Goal: Task Accomplishment & Management: Complete application form

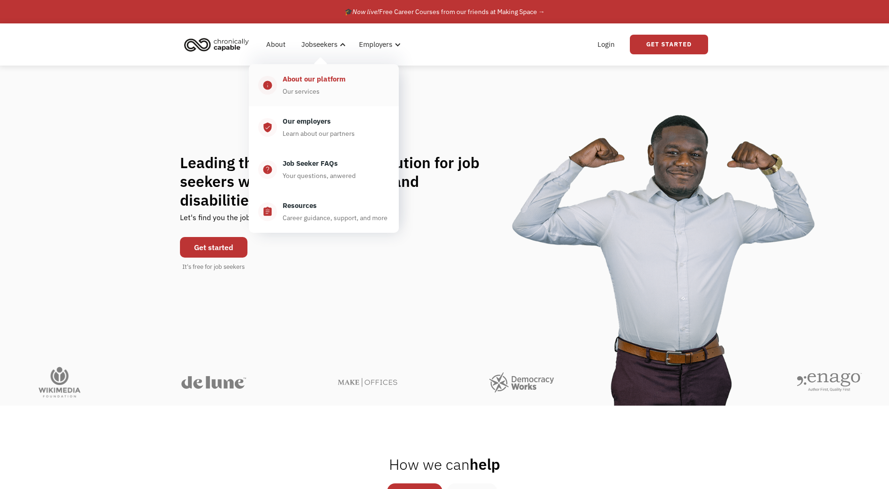
click at [301, 78] on div "About our platform" at bounding box center [314, 79] width 63 height 11
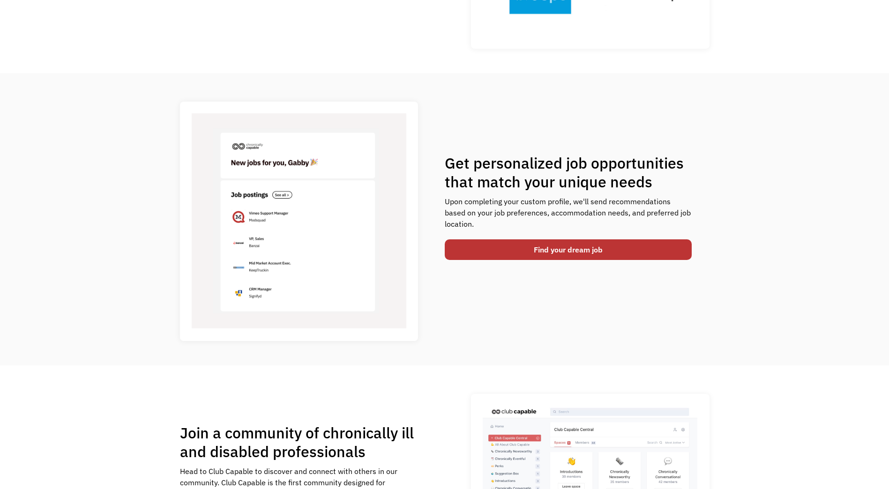
scroll to position [288, 0]
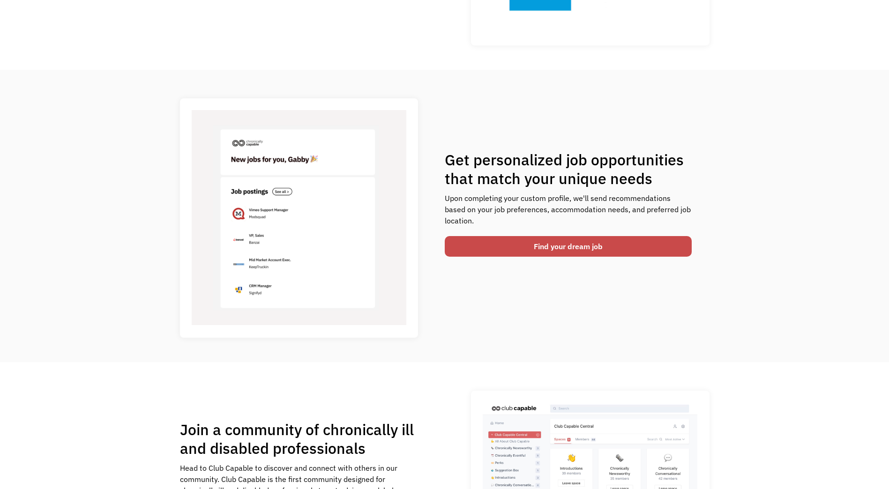
click at [624, 244] on link "Find your dream job" at bounding box center [568, 246] width 247 height 21
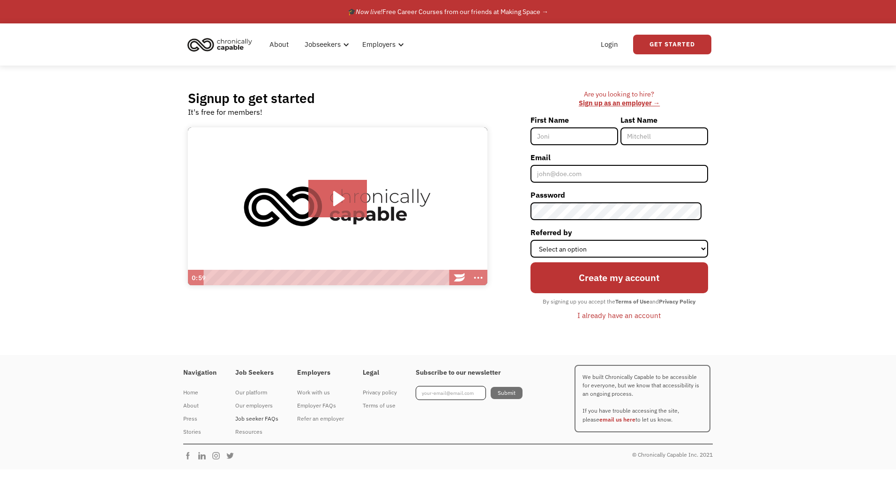
click at [247, 418] on div "Job seeker FAQs" at bounding box center [256, 419] width 43 height 11
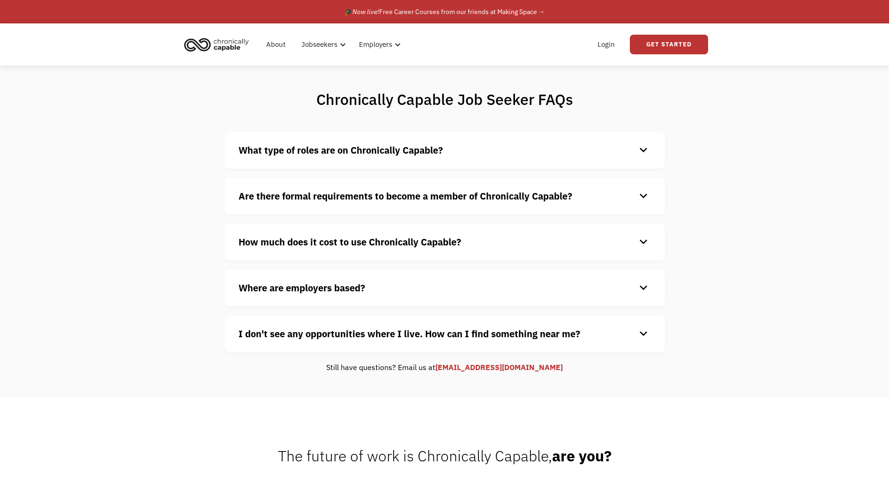
click at [408, 150] on strong "What type of roles are on Chronically Capable?" at bounding box center [341, 150] width 204 height 13
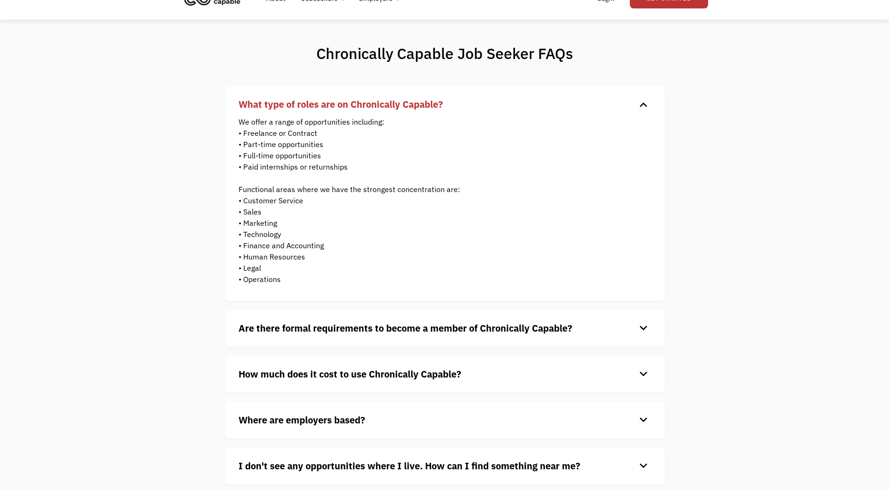
scroll to position [119, 0]
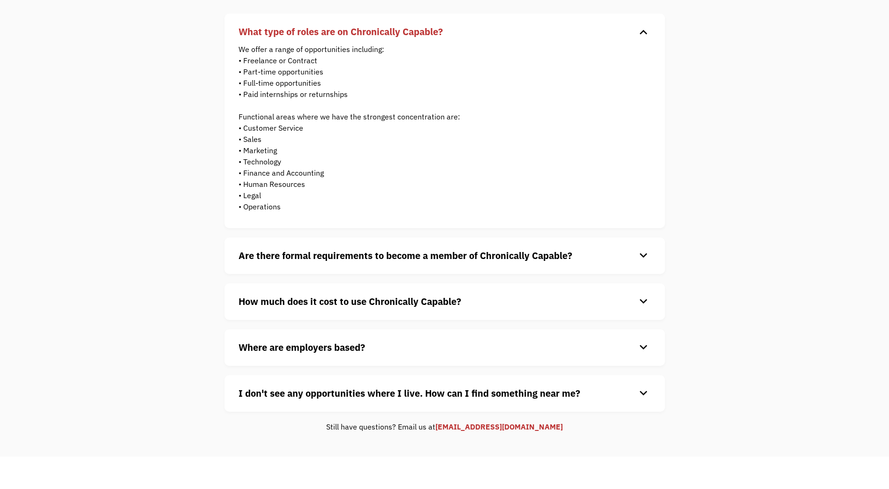
click at [495, 257] on strong "Are there formal requirements to become a member of Chronically Capable?" at bounding box center [406, 255] width 334 height 13
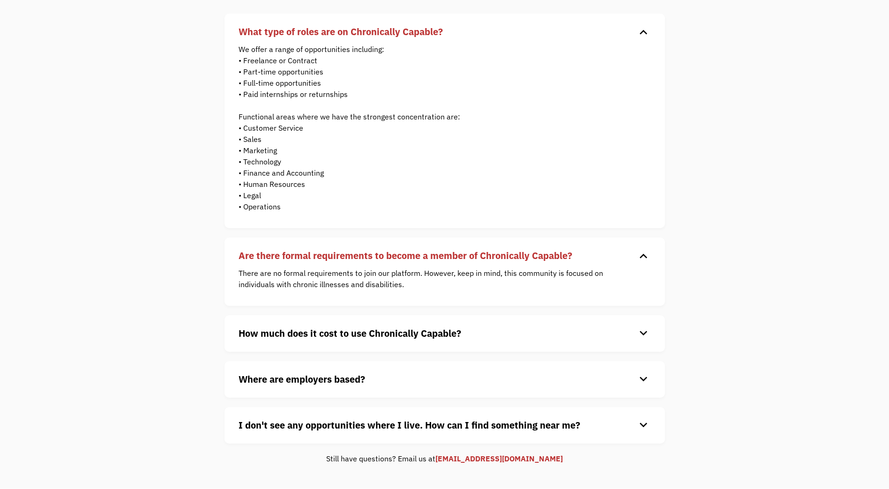
click at [486, 331] on h4 "How much does it cost to use Chronically Capable?" at bounding box center [438, 334] width 398 height 14
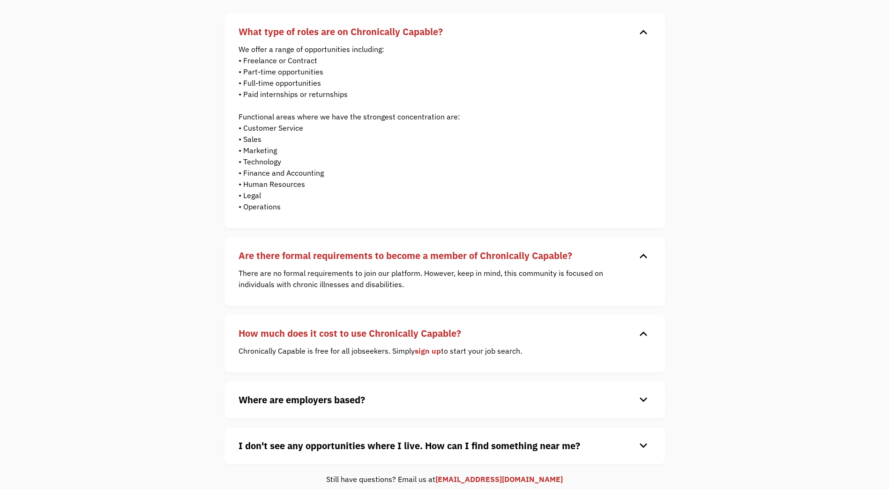
click at [475, 397] on h4 "Where are employers based?" at bounding box center [438, 400] width 398 height 14
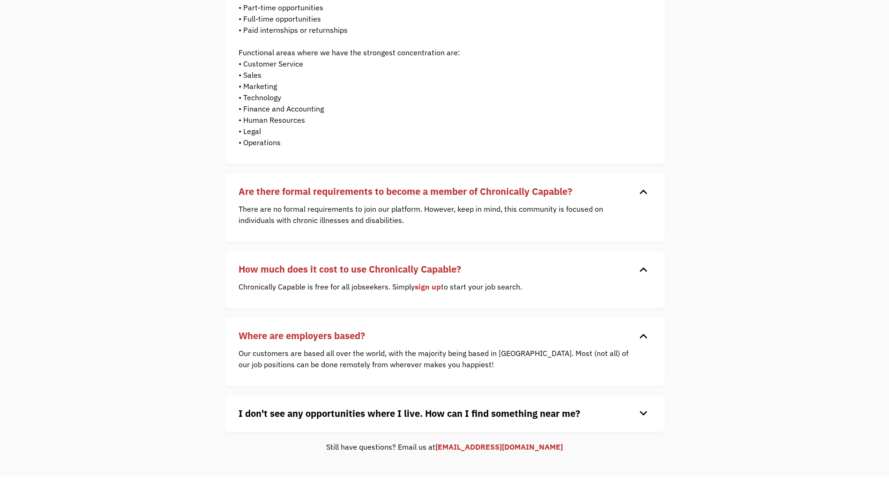
scroll to position [192, 0]
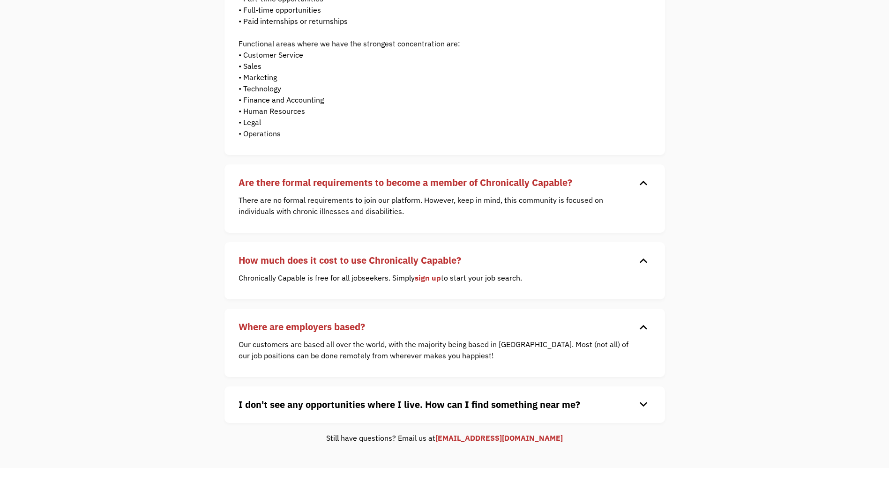
click at [411, 414] on div "I don't see any opportunities where I live. How can I find something near me? k…" at bounding box center [445, 405] width 441 height 37
click at [700, 193] on div "Chronically Capable Job Seeker FAQs What type of roles are on Chronically Capab…" at bounding box center [444, 171] width 889 height 595
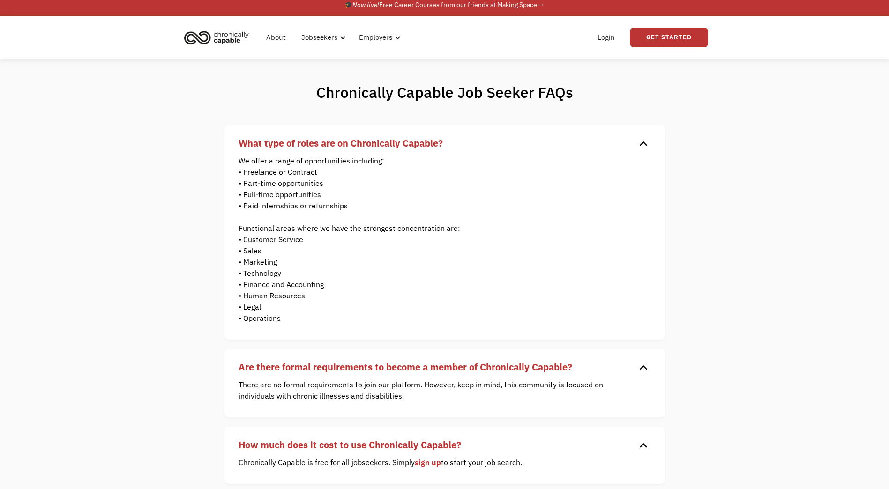
scroll to position [0, 0]
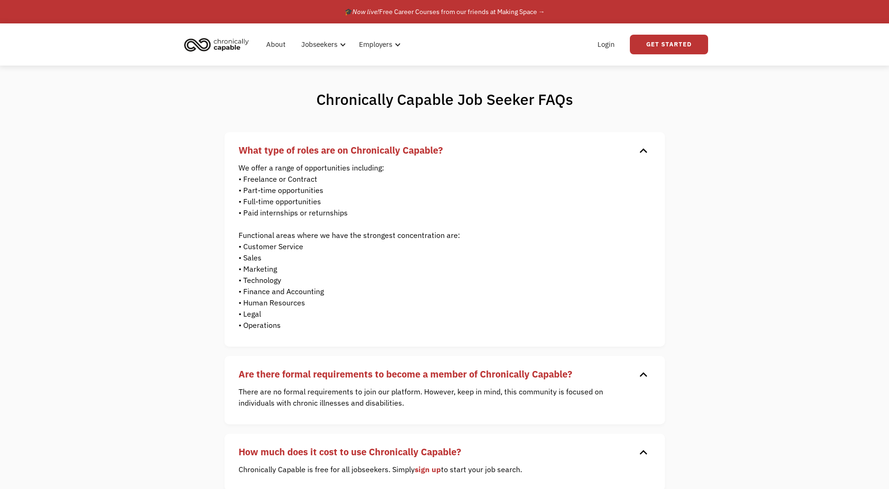
click at [234, 40] on img "home" at bounding box center [216, 44] width 70 height 21
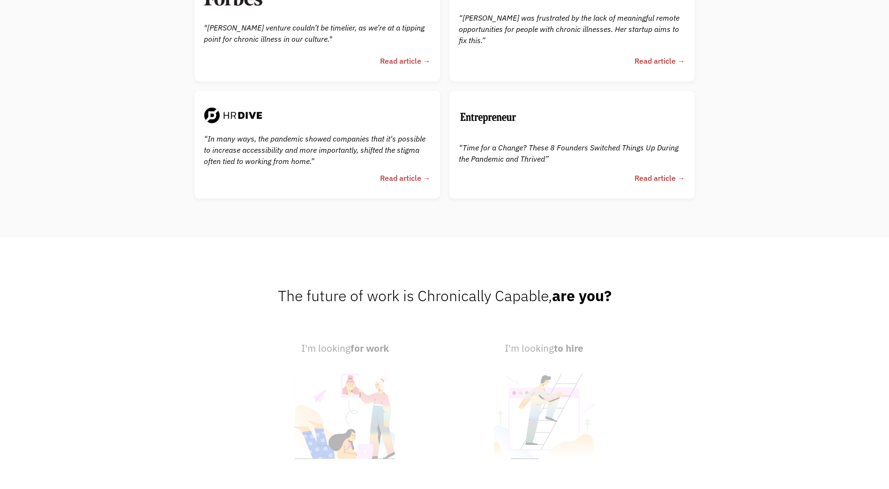
scroll to position [2437, 0]
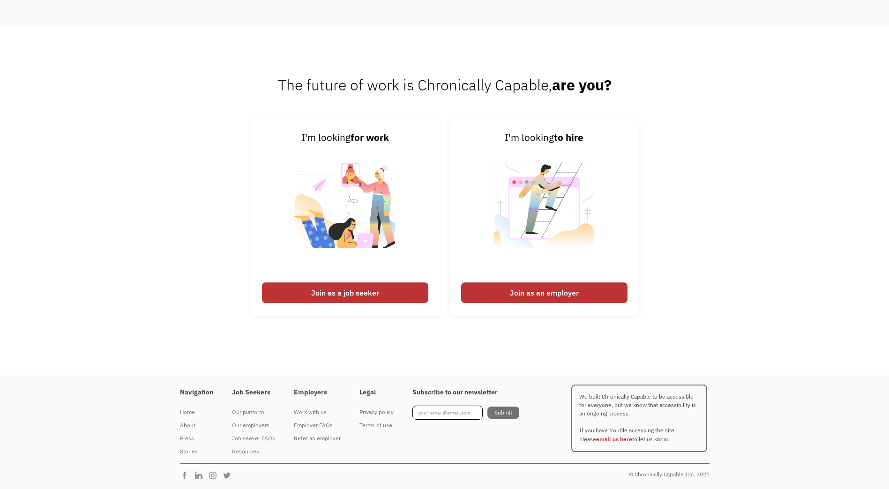
click at [135, 202] on div "I'm looking for work Join as a job seeker I'm looking to hire Join as an employ…" at bounding box center [444, 222] width 889 height 207
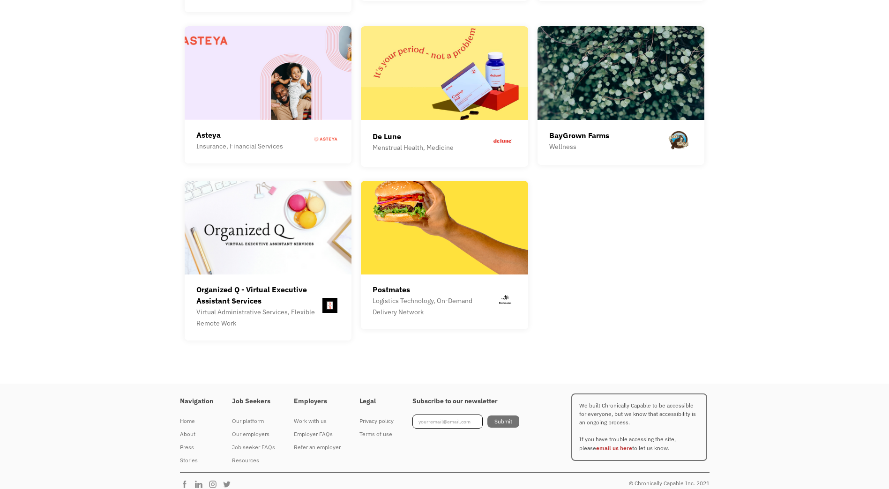
scroll to position [2633, 0]
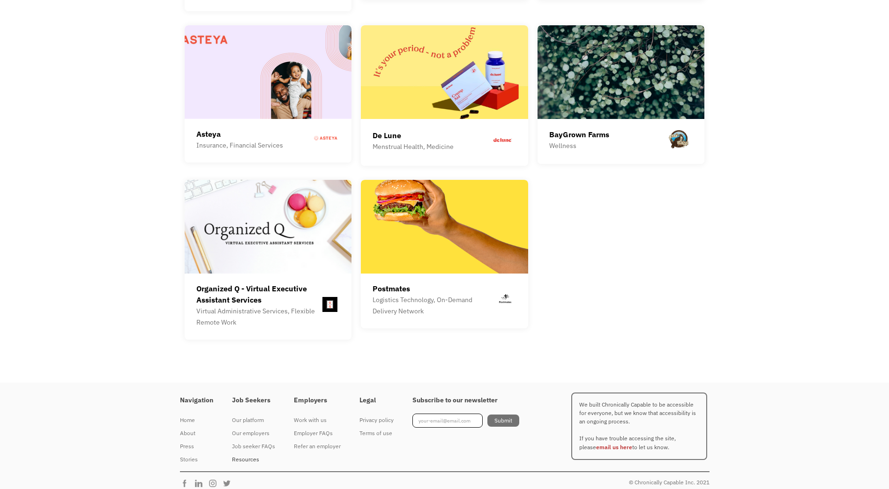
click at [247, 454] on div "Resources" at bounding box center [253, 459] width 43 height 11
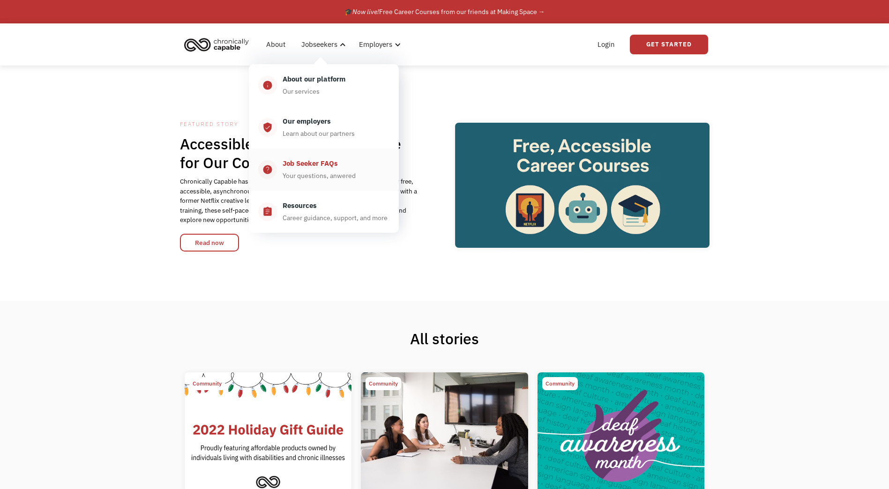
click at [338, 172] on div "Your questions, anwered" at bounding box center [319, 175] width 73 height 11
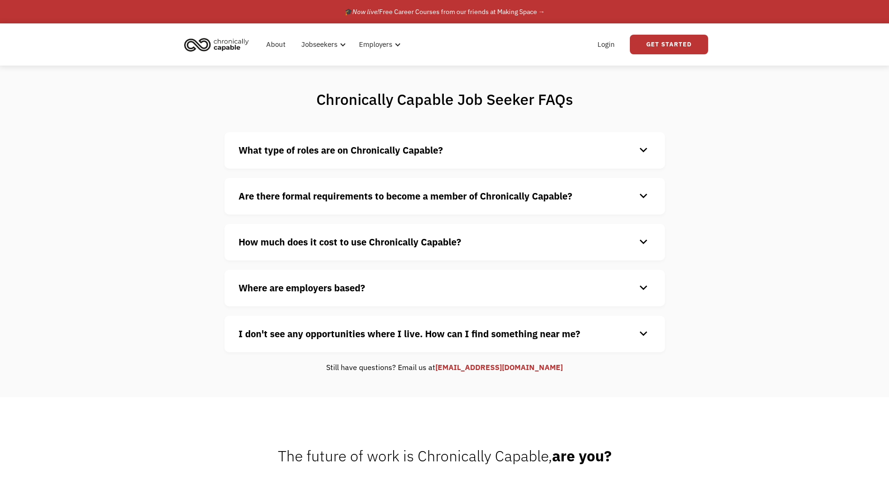
click at [430, 332] on strong "I don't see any opportunities where I live. How can I find something near me?" at bounding box center [410, 334] width 342 height 13
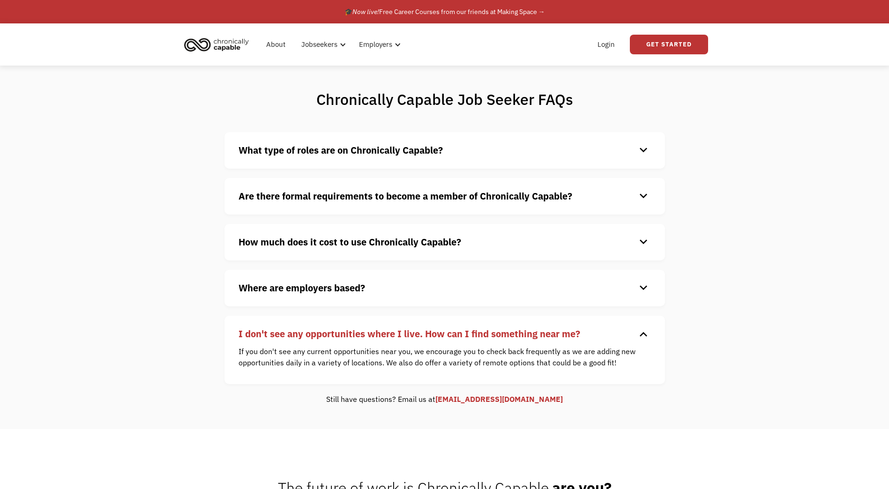
click at [363, 150] on strong "What type of roles are on Chronically Capable?" at bounding box center [341, 150] width 204 height 13
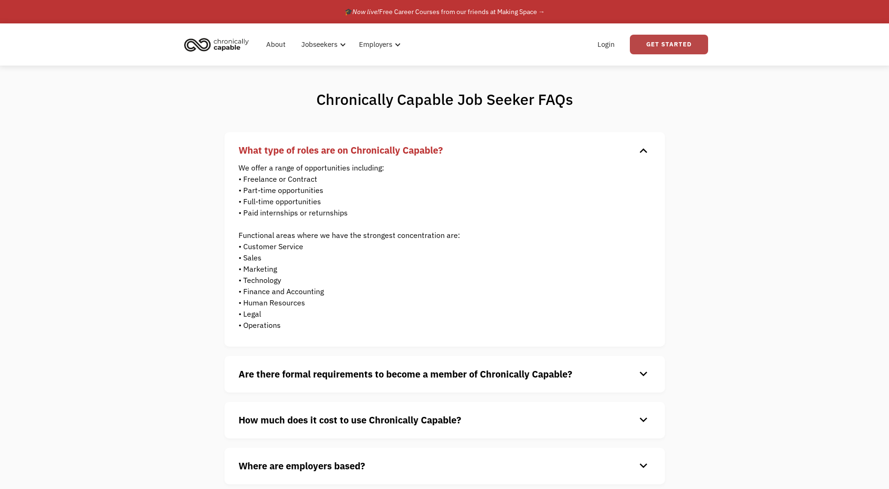
click at [687, 42] on link "Get Started" at bounding box center [669, 45] width 78 height 20
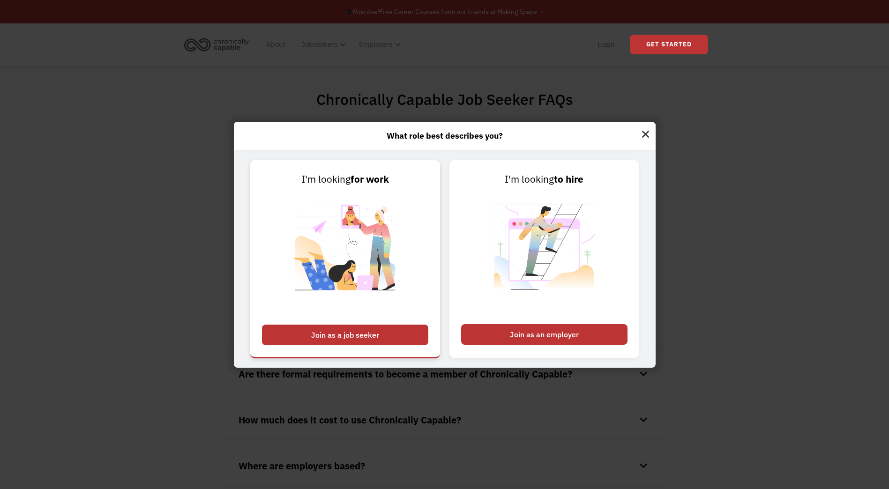
click at [363, 338] on div "Join as a job seeker" at bounding box center [345, 335] width 166 height 21
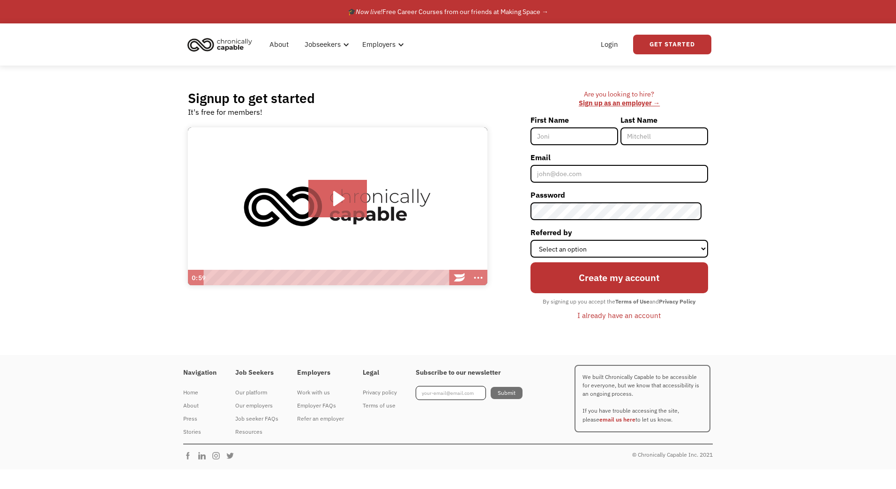
click at [569, 138] on input "First Name" at bounding box center [575, 137] width 88 height 18
type input "Kiersten"
type input "Mueller"
type input "kiersten50@gmail.com"
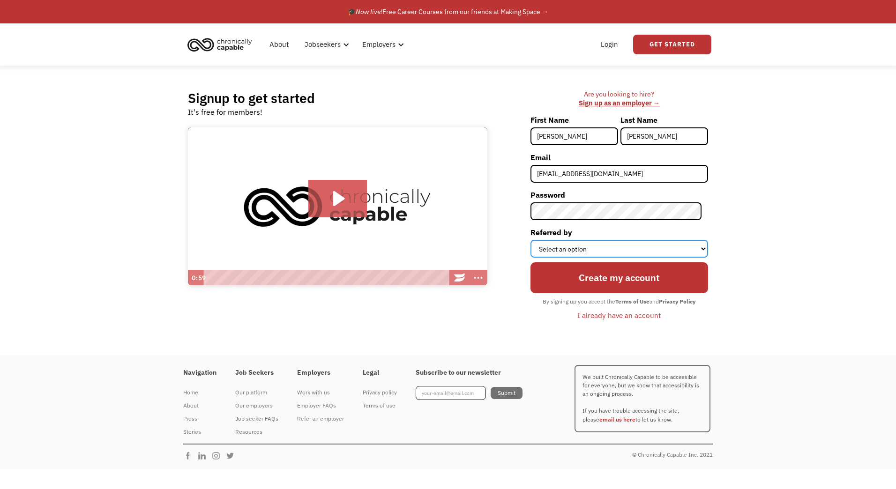
click at [557, 245] on select "Select an option Instagram Facebook Twitter Search Engine News Article Word of …" at bounding box center [620, 249] width 178 height 18
select select "Other"
click at [537, 240] on select "Select an option Instagram Facebook Twitter Search Engine News Article Word of …" at bounding box center [620, 249] width 178 height 18
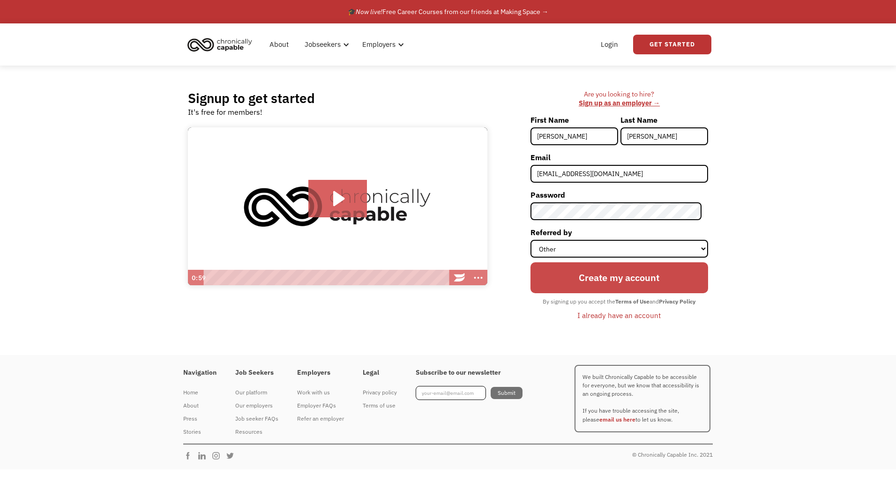
click at [623, 278] on input "Create my account" at bounding box center [620, 278] width 178 height 31
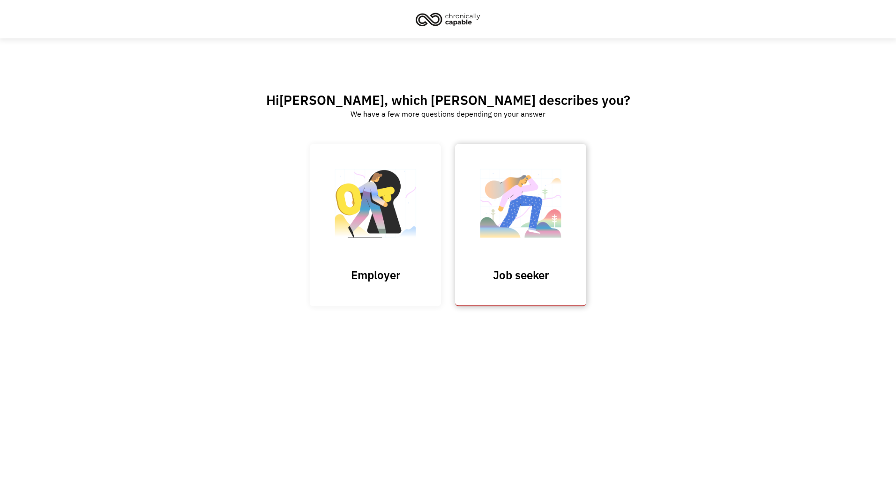
click at [481, 256] on link "Job seeker" at bounding box center [520, 225] width 131 height 163
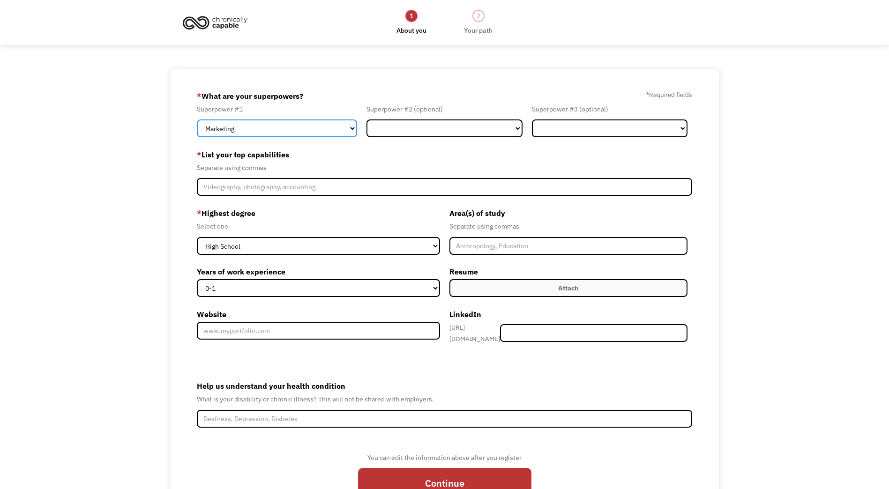
click at [300, 129] on select "Marketing Human Resources Finance Technology Operations Sales Industrial & Manu…" at bounding box center [277, 129] width 160 height 18
click at [197, 120] on select "Marketing Human Resources Finance Technology Operations Sales Industrial & Manu…" at bounding box center [277, 129] width 160 height 18
click at [262, 127] on select "Marketing Human Resources Finance Technology Operations Sales Industrial & Manu…" at bounding box center [277, 129] width 160 height 18
select select "Healthcare"
click at [197, 120] on select "Marketing Human Resources Finance Technology Operations Sales Industrial & Manu…" at bounding box center [277, 129] width 160 height 18
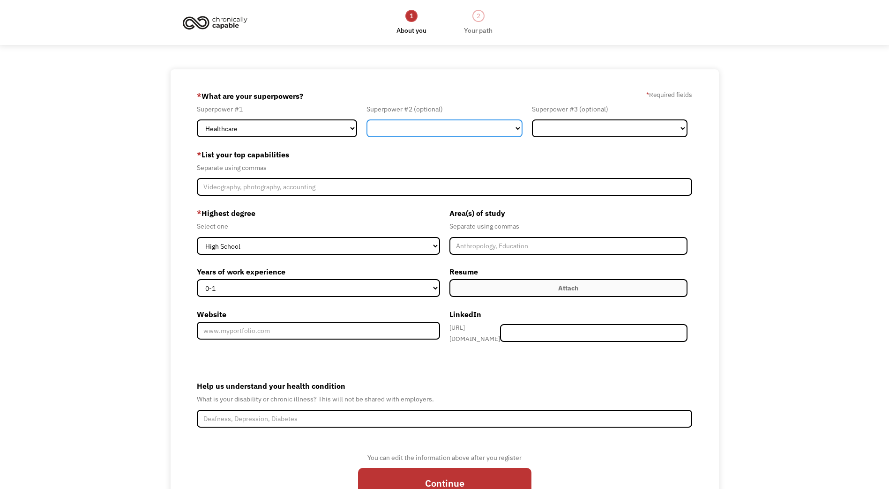
click at [456, 129] on select "Marketing Human Resources Finance Technology Operations Sales Industrial & Manu…" at bounding box center [445, 129] width 156 height 18
select select "Customer Service"
click at [367, 120] on select "Marketing Human Resources Finance Technology Operations Sales Industrial & Manu…" at bounding box center [445, 129] width 156 height 18
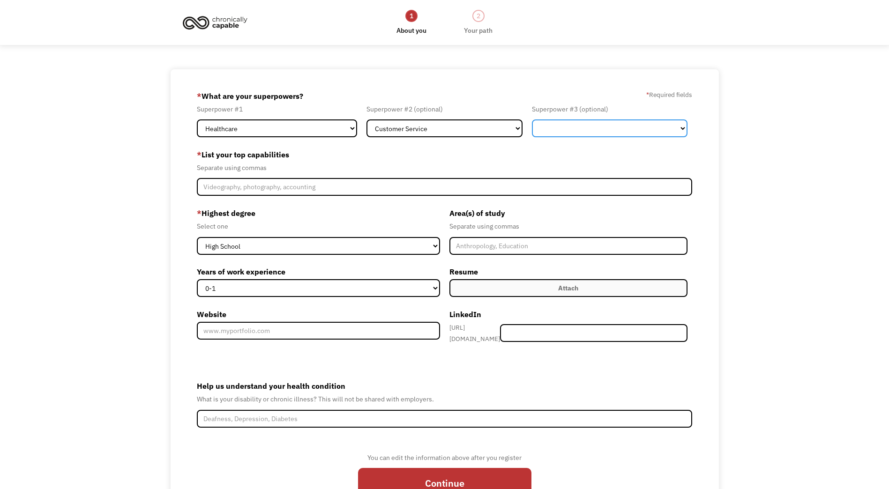
drag, startPoint x: 592, startPoint y: 128, endPoint x: 589, endPoint y: 139, distance: 10.8
click at [592, 128] on select "Marketing Human Resources Finance Technology Operations Sales Industrial & Manu…" at bounding box center [610, 129] width 156 height 18
select select "Human Resources"
click at [532, 120] on select "Marketing Human Resources Finance Technology Operations Sales Industrial & Manu…" at bounding box center [610, 129] width 156 height 18
click at [397, 155] on label "* List your top capabilities" at bounding box center [444, 154] width 495 height 15
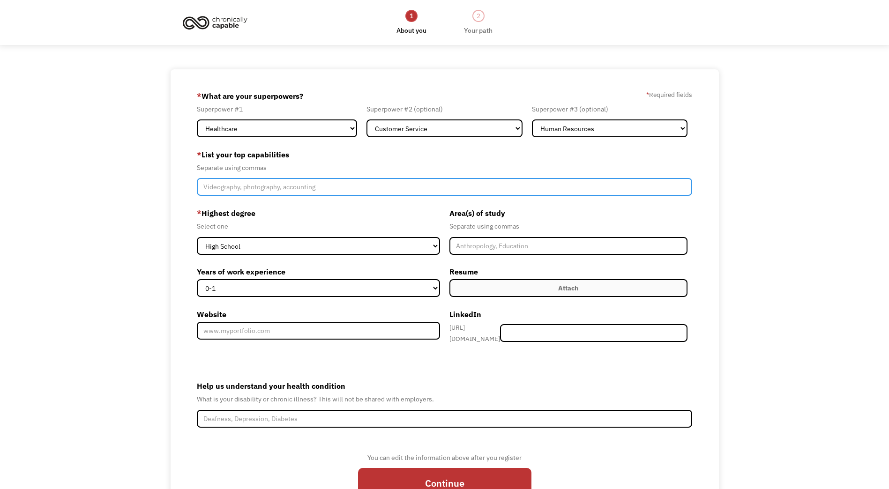
click at [291, 189] on input "Member-Create-Step1" at bounding box center [444, 187] width 495 height 18
type input "Healthcare, Human Services, Human Resources, Retail"
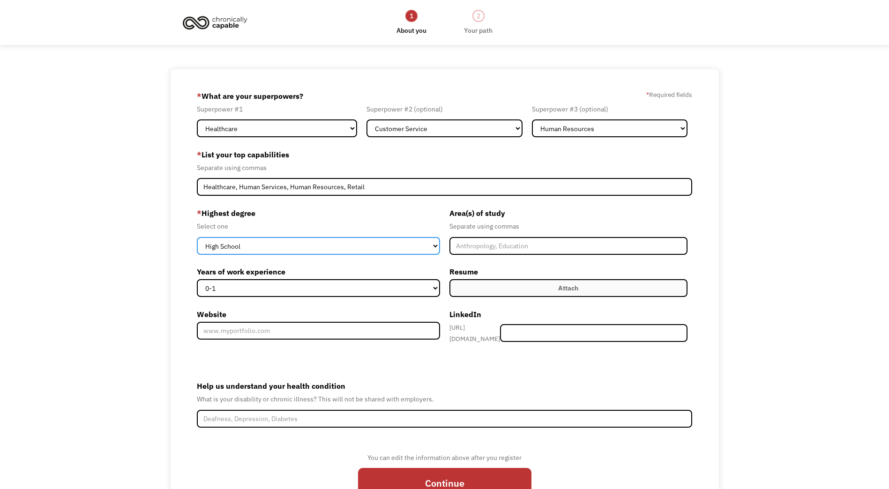
click at [412, 248] on select "High School Associates Bachelors Master's PhD" at bounding box center [318, 246] width 243 height 18
select select "masters"
click at [197, 237] on select "High School Associates Bachelors Master's PhD" at bounding box center [318, 246] width 243 height 18
drag, startPoint x: 791, startPoint y: 222, endPoint x: 730, endPoint y: 238, distance: 63.9
click at [791, 222] on div "68eede0e4ce922b646ab51f3 kiersten50@gmail.com Kiersten Mueller Other * What are…" at bounding box center [444, 298] width 889 height 459
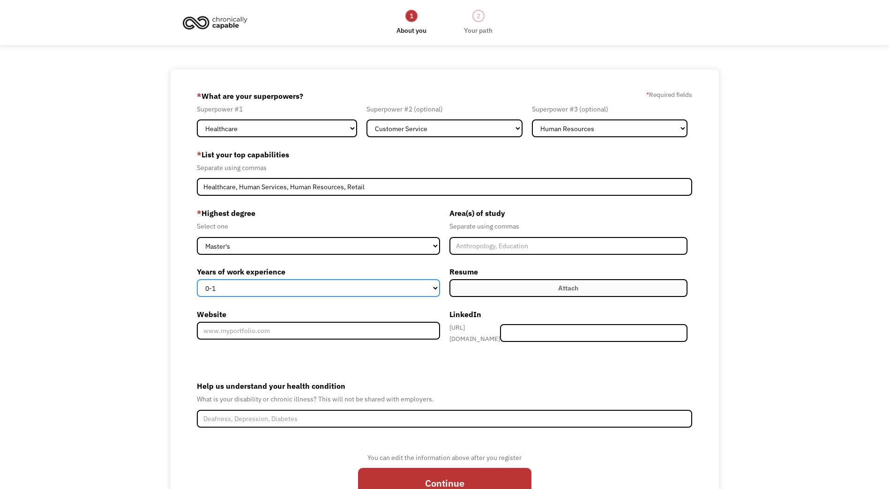
click at [298, 284] on select "0-1 2-4 5-10 11-15 15+" at bounding box center [318, 288] width 243 height 18
select select "5-10"
click at [197, 279] on select "0-1 2-4 5-10 11-15 15+" at bounding box center [318, 288] width 243 height 18
click at [778, 208] on div "68eede0e4ce922b646ab51f3 kiersten50@gmail.com Kiersten Mueller Other * What are…" at bounding box center [444, 298] width 889 height 459
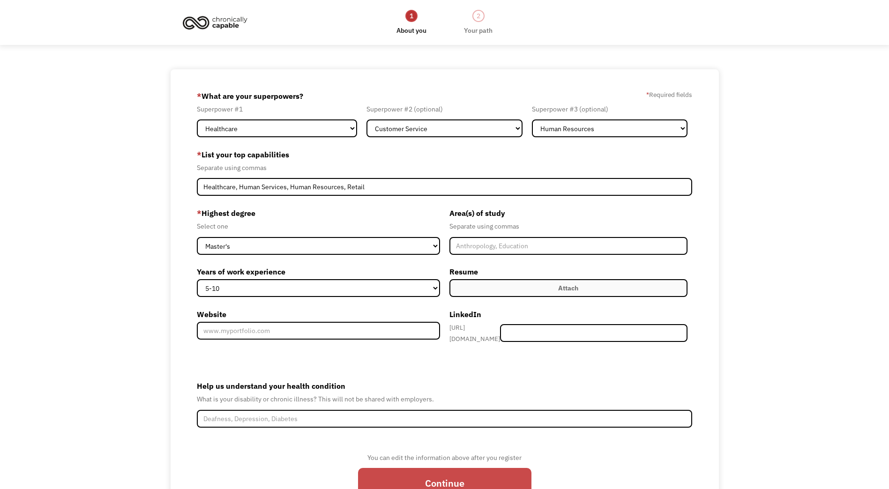
click at [458, 479] on input "Continue" at bounding box center [444, 483] width 173 height 31
type input "Please wait..."
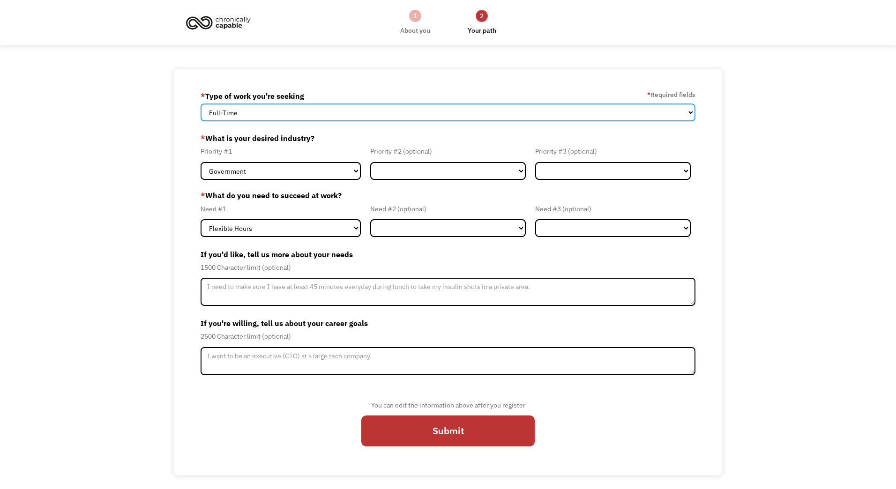
click at [248, 113] on select "Full-Time Part-Time Both Full-Time and Part-Time" at bounding box center [448, 113] width 495 height 18
select select "Both Full-Time and Part-Time"
click at [201, 104] on select "Full-Time Part-Time Both Full-Time and Part-Time" at bounding box center [448, 113] width 495 height 18
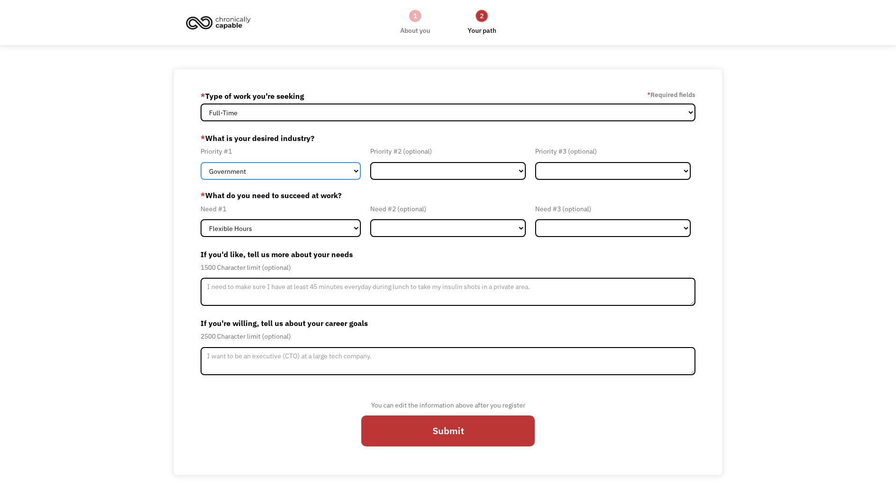
click at [248, 178] on select "Government Finance & Insurance Health & Social Care Tech & Engineering Creative…" at bounding box center [281, 171] width 160 height 18
select select "Health & Social Care"
click at [201, 162] on select "Government Finance & Insurance Health & Social Care Tech & Engineering Creative…" at bounding box center [281, 171] width 160 height 18
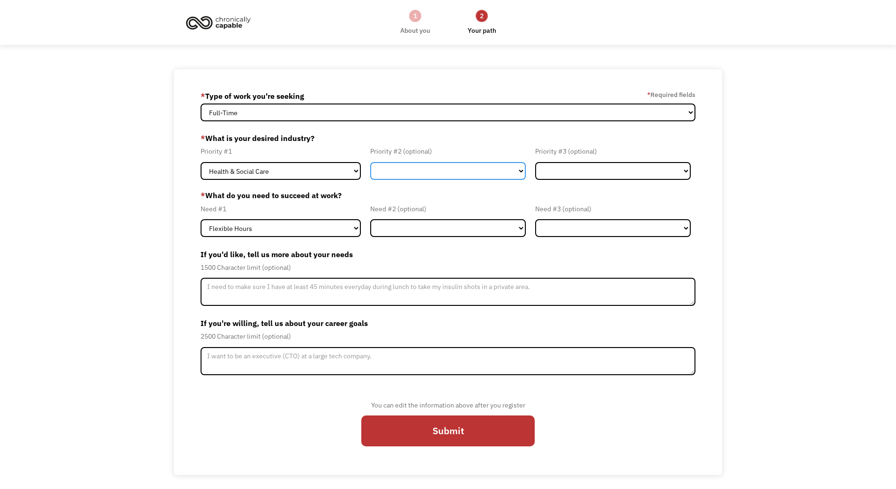
click at [391, 178] on select "Government Finance & Insurance Health & Social Care Tech & Engineering Creative…" at bounding box center [448, 171] width 156 height 18
select select "Creative & Design"
click at [370, 162] on select "Government Finance & Insurance Health & Social Care Tech & Engineering Creative…" at bounding box center [448, 171] width 156 height 18
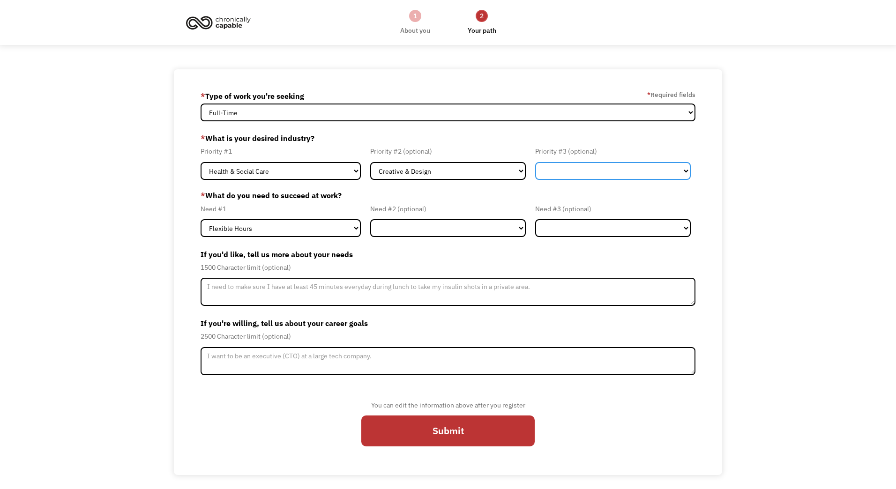
drag, startPoint x: 543, startPoint y: 172, endPoint x: 546, endPoint y: 176, distance: 5.5
click at [543, 172] on select "Government Finance & Insurance Health & Social Care Tech & Engineering Creative…" at bounding box center [613, 171] width 156 height 18
select select "Administrative"
click at [535, 162] on select "Government Finance & Insurance Health & Social Care Tech & Engineering Creative…" at bounding box center [613, 171] width 156 height 18
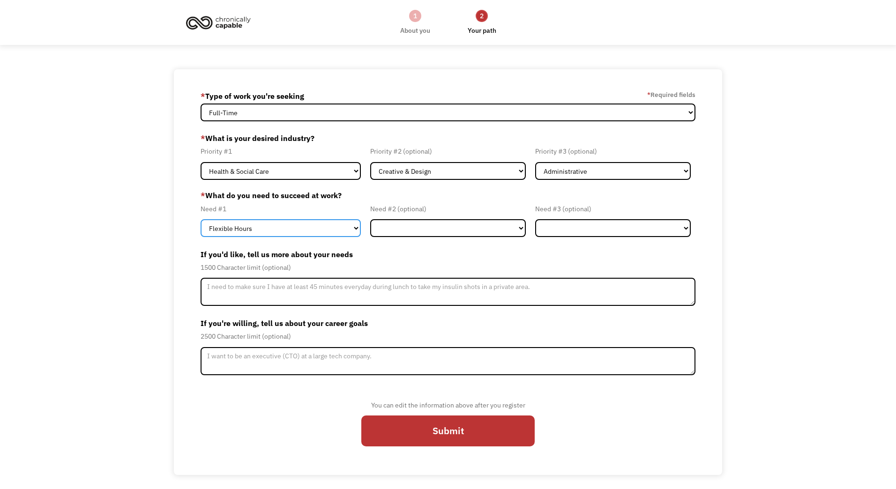
click at [229, 237] on select "Flexible Hours Remote Work Service Animal On-site Accommodations Visual Support…" at bounding box center [281, 228] width 160 height 18
click at [201, 219] on select "Flexible Hours Remote Work Service Animal On-site Accommodations Visual Support…" at bounding box center [281, 228] width 160 height 18
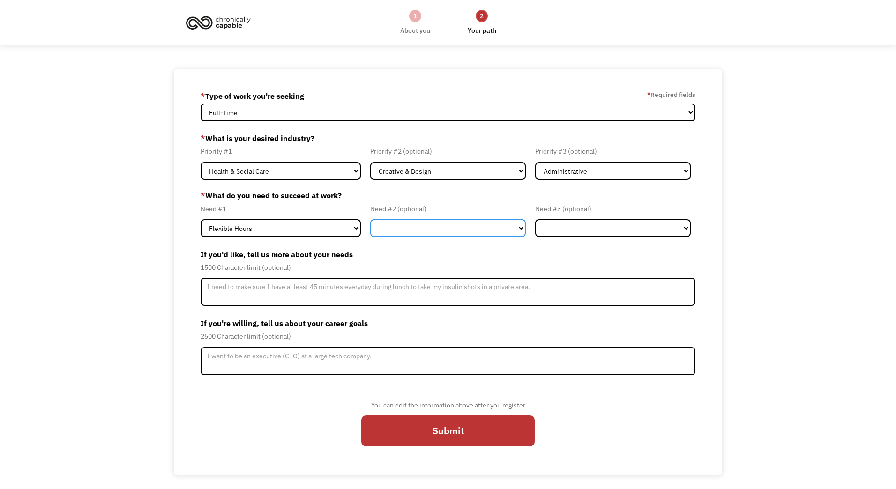
click at [403, 225] on select "Flexible Hours Remote Work Service Animal On-site Accommodations Visual Support…" at bounding box center [448, 228] width 156 height 18
select select "Remote Work"
click at [370, 219] on select "Flexible Hours Remote Work Service Animal On-site Accommodations Visual Support…" at bounding box center [448, 228] width 156 height 18
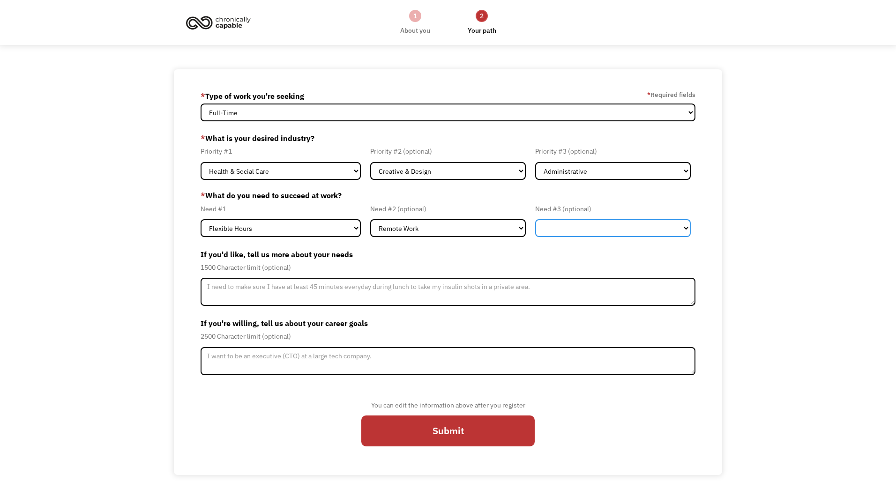
click at [637, 230] on select "Flexible Hours Remote Work Service Animal On-site Accommodations Visual Support…" at bounding box center [613, 228] width 156 height 18
select select "On-site Accommodations"
click at [535, 219] on select "Flexible Hours Remote Work Service Animal On-site Accommodations Visual Support…" at bounding box center [613, 228] width 156 height 18
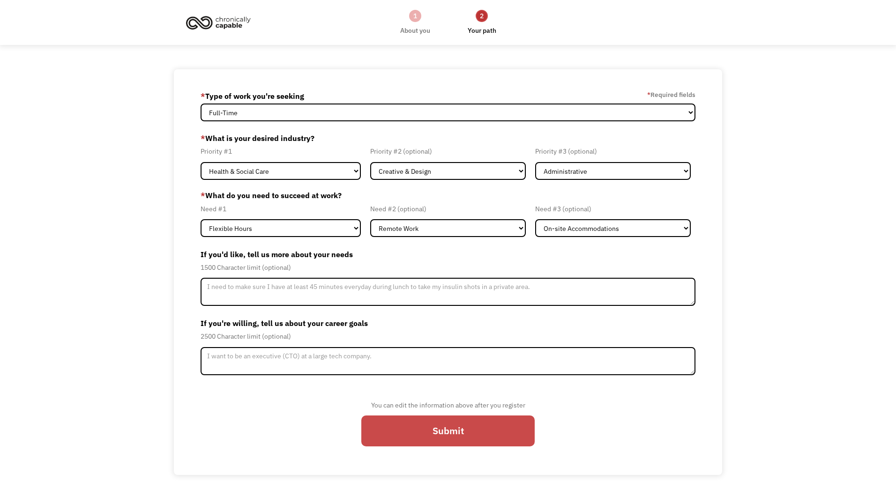
click at [424, 428] on input "Submit" at bounding box center [447, 431] width 173 height 31
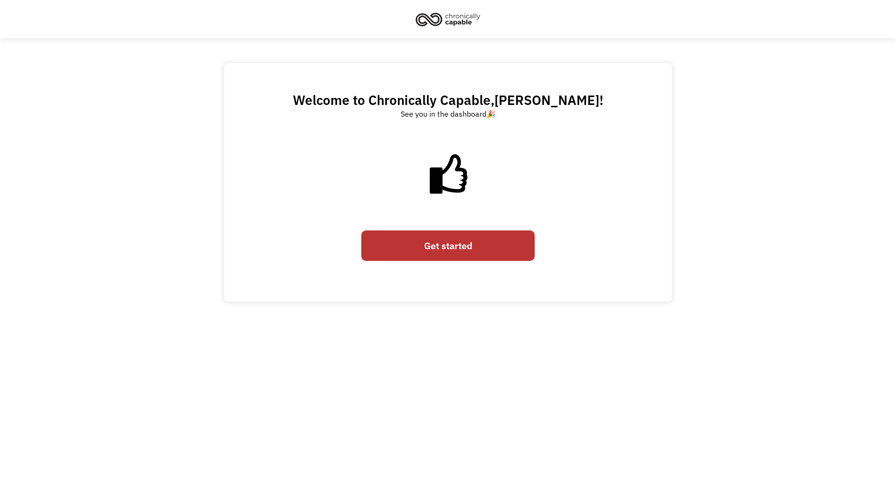
click at [447, 252] on link "Get started" at bounding box center [447, 246] width 173 height 31
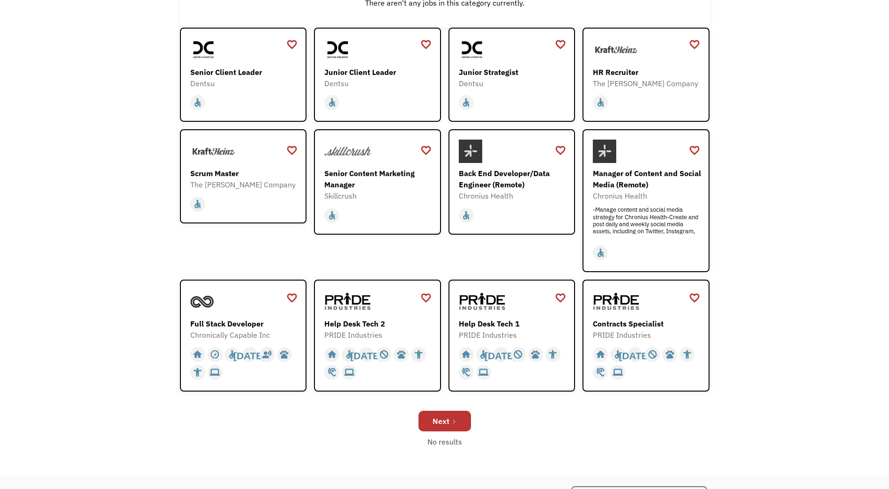
scroll to position [175, 0]
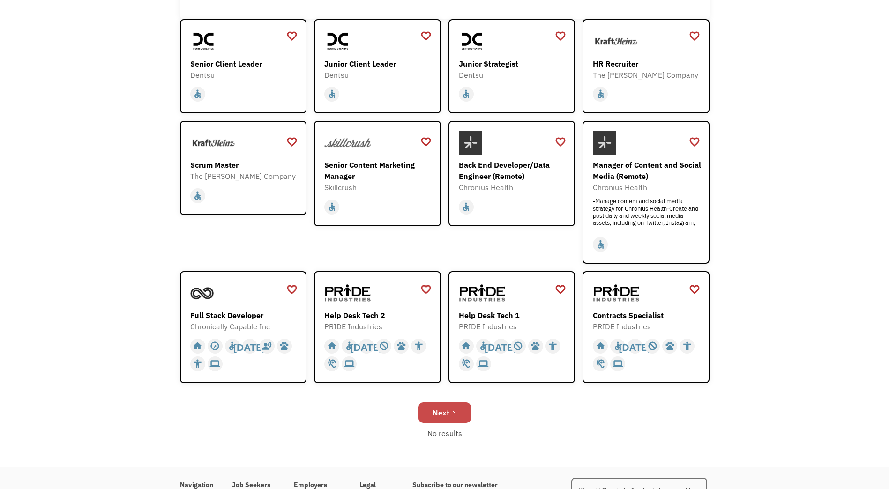
click at [443, 410] on div "Next" at bounding box center [441, 412] width 17 height 11
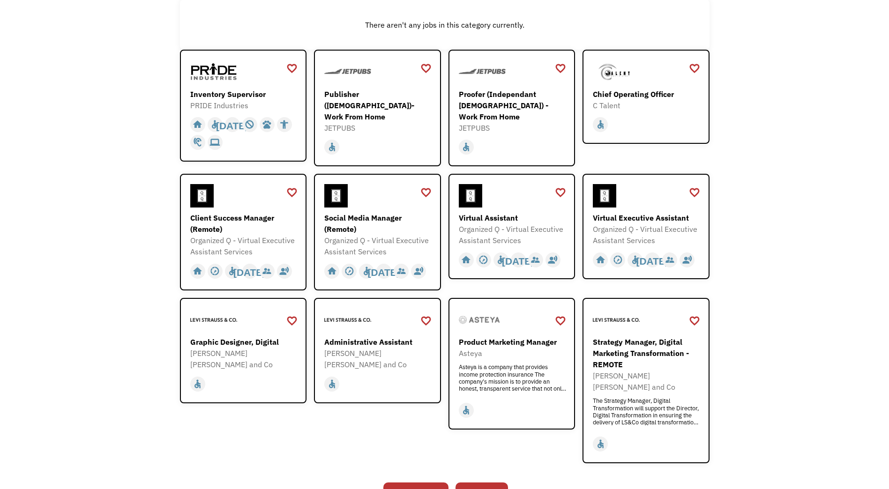
scroll to position [146, 0]
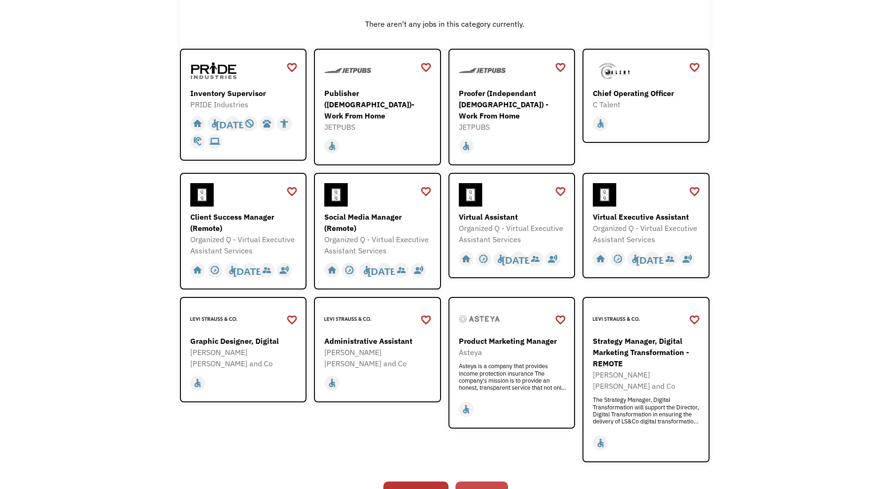
click at [488, 482] on link "Next" at bounding box center [482, 492] width 53 height 21
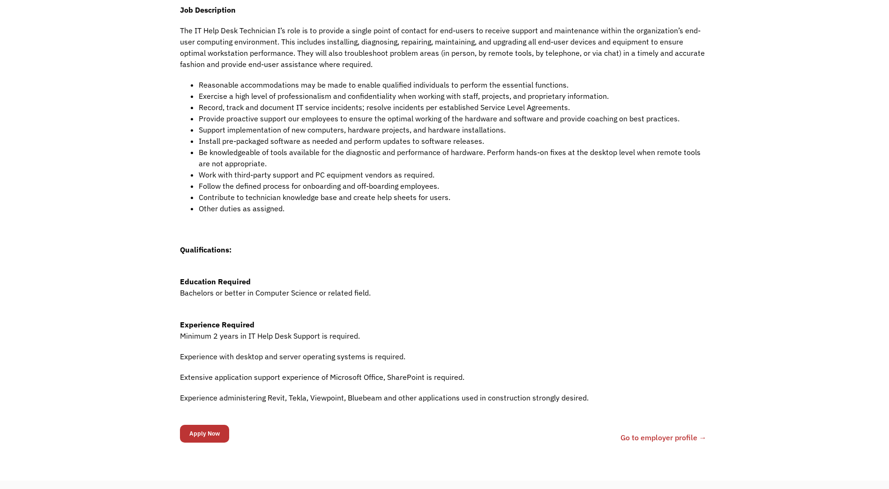
scroll to position [262, 0]
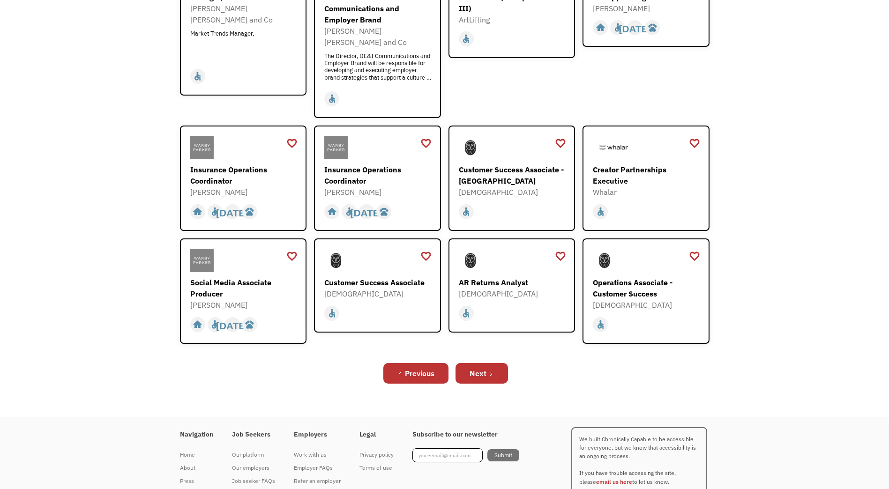
scroll to position [243, 0]
drag, startPoint x: 482, startPoint y: 362, endPoint x: 482, endPoint y: 357, distance: 5.2
click at [482, 367] on div "Next" at bounding box center [478, 372] width 17 height 11
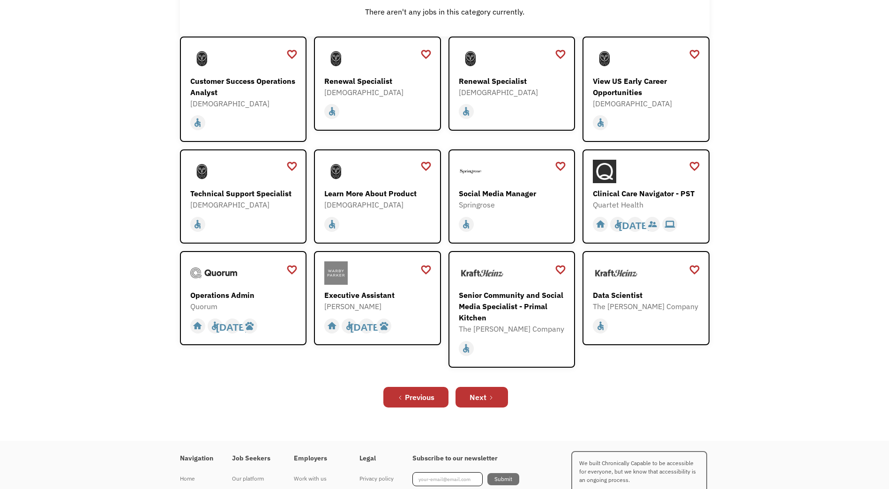
scroll to position [159, 0]
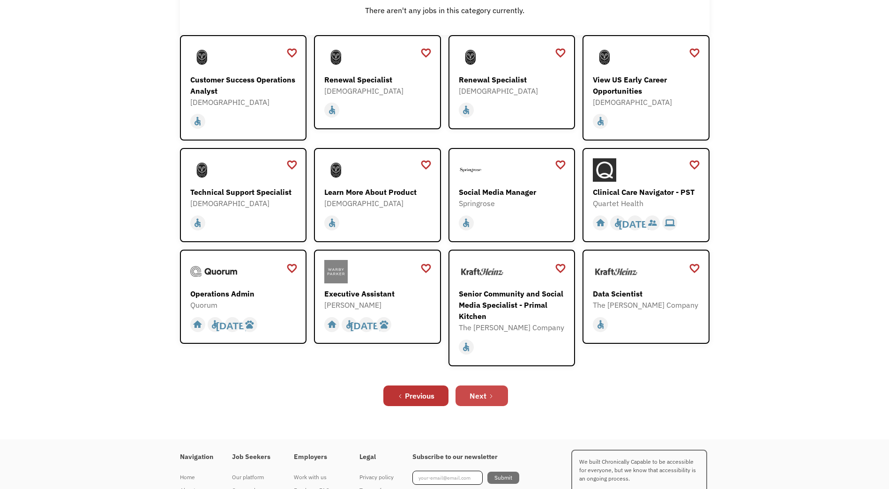
click at [463, 394] on link "Next" at bounding box center [482, 396] width 53 height 21
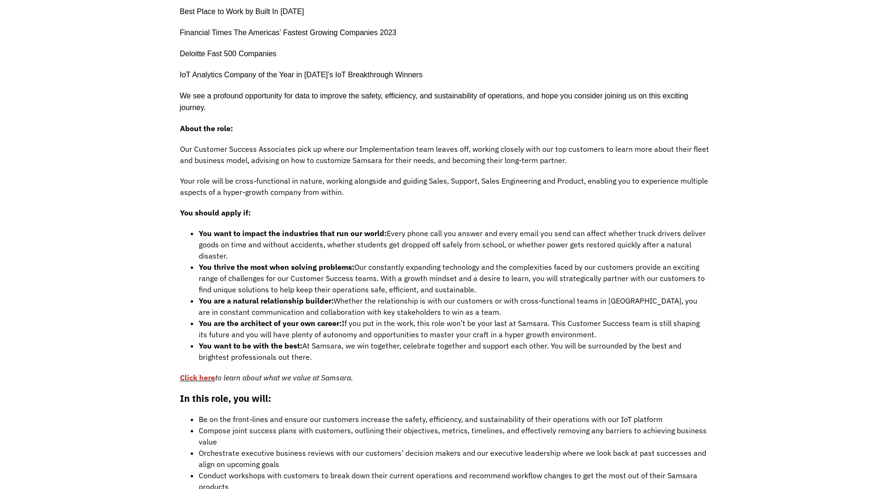
scroll to position [429, 0]
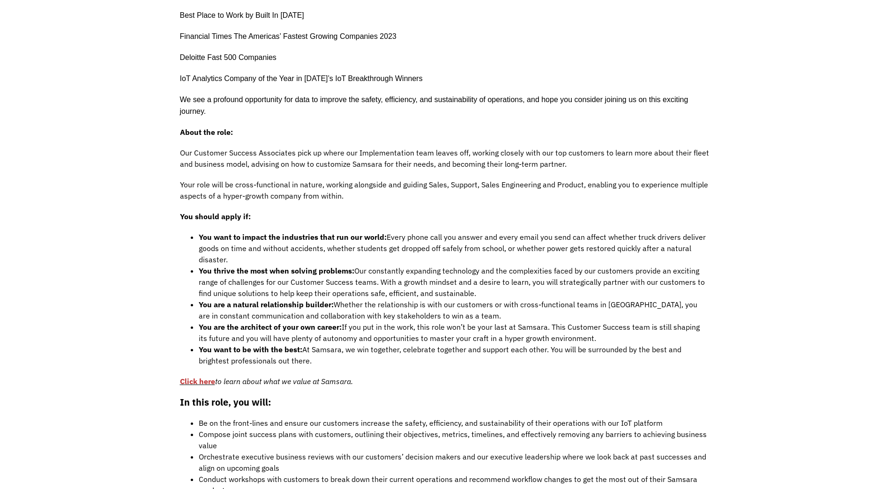
click at [197, 380] on link "Click here" at bounding box center [197, 381] width 35 height 9
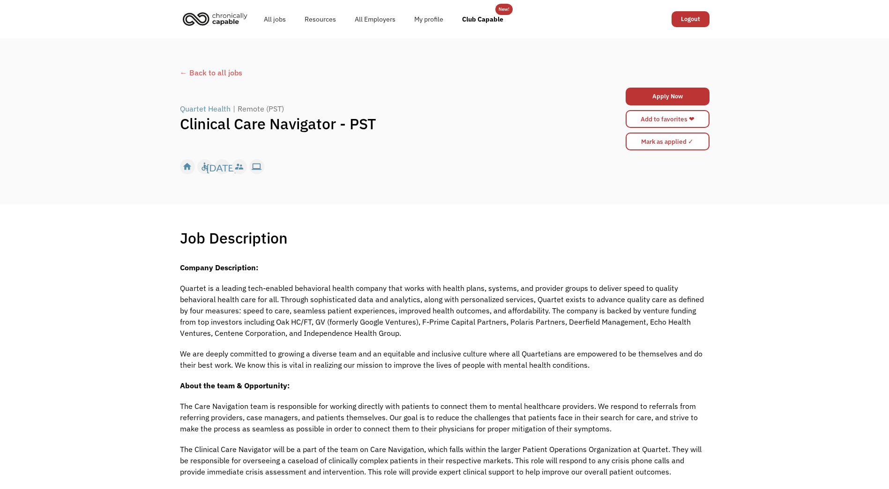
click at [187, 107] on div "Quartet Health" at bounding box center [205, 108] width 51 height 11
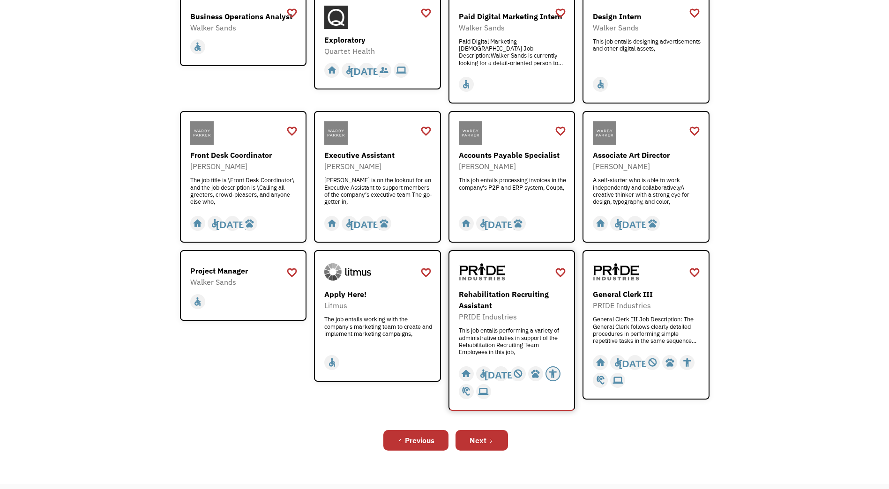
scroll to position [202, 0]
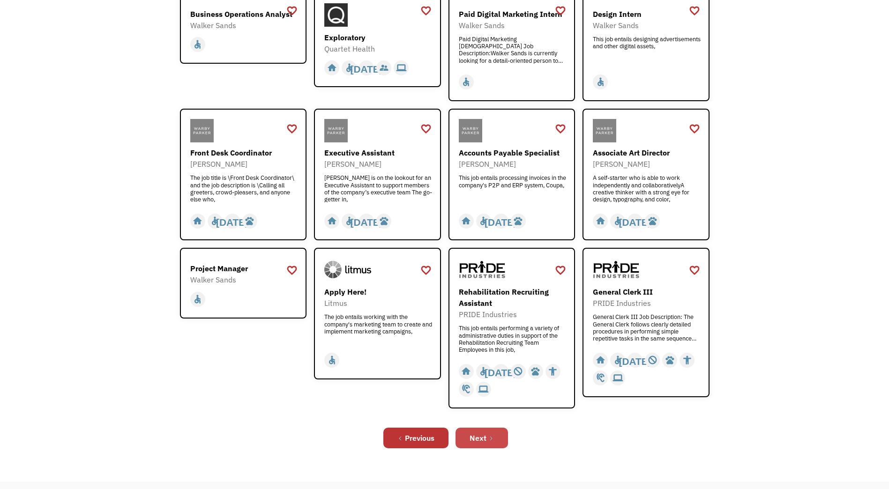
click at [480, 436] on div "Next" at bounding box center [478, 438] width 17 height 11
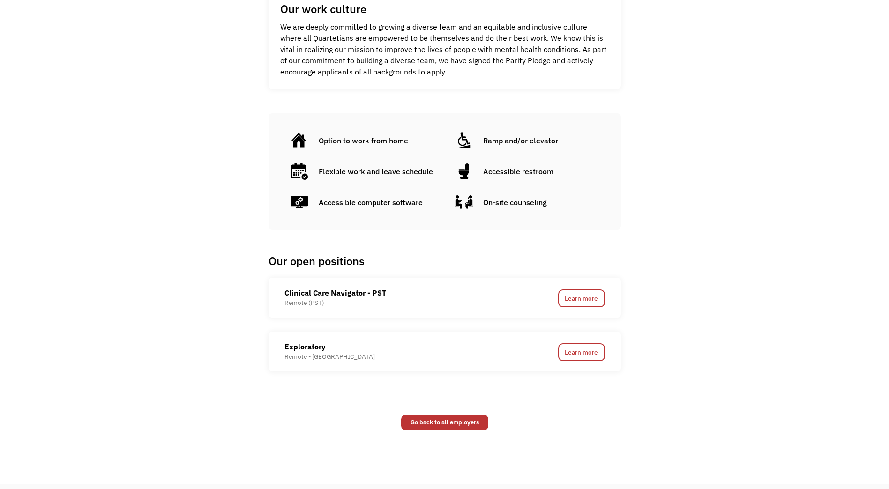
scroll to position [406, 0]
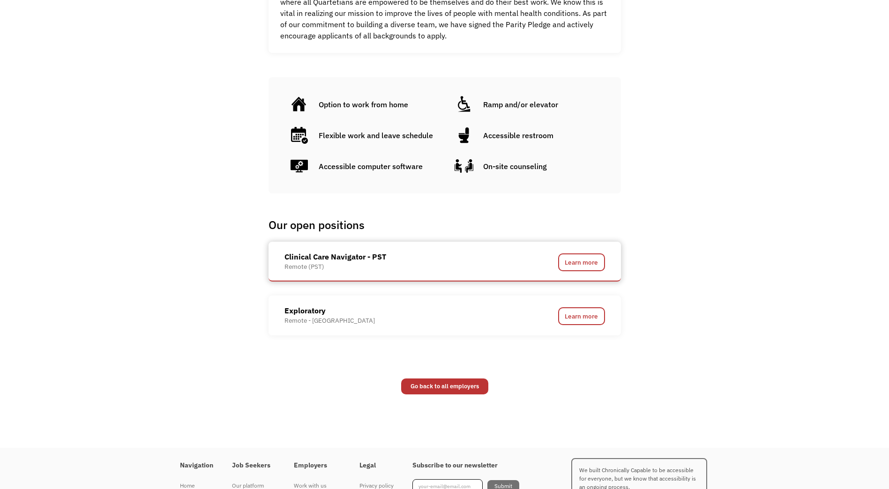
click at [349, 259] on div "Clinical Care Navigator - PST" at bounding box center [336, 256] width 102 height 11
click at [363, 263] on div "Remote (PST)" at bounding box center [336, 267] width 102 height 9
click at [364, 263] on div "Remote (PST)" at bounding box center [336, 267] width 102 height 9
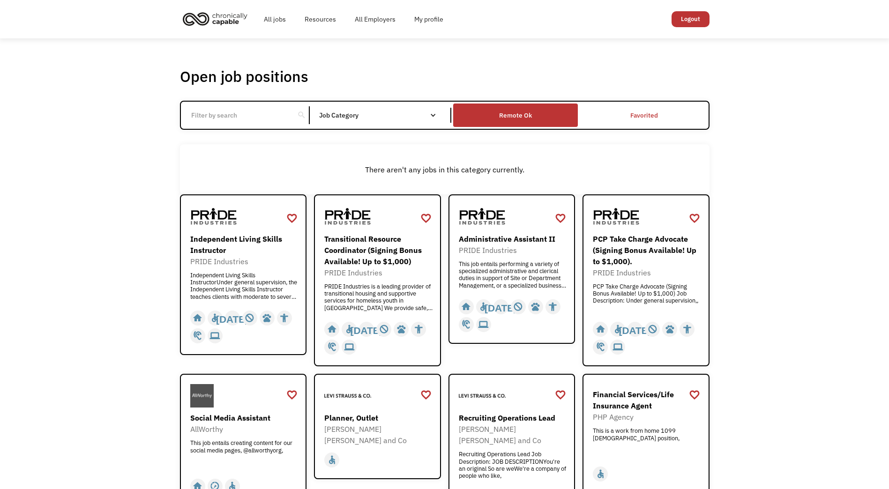
click at [513, 118] on div "Remote Ok" at bounding box center [515, 115] width 33 height 11
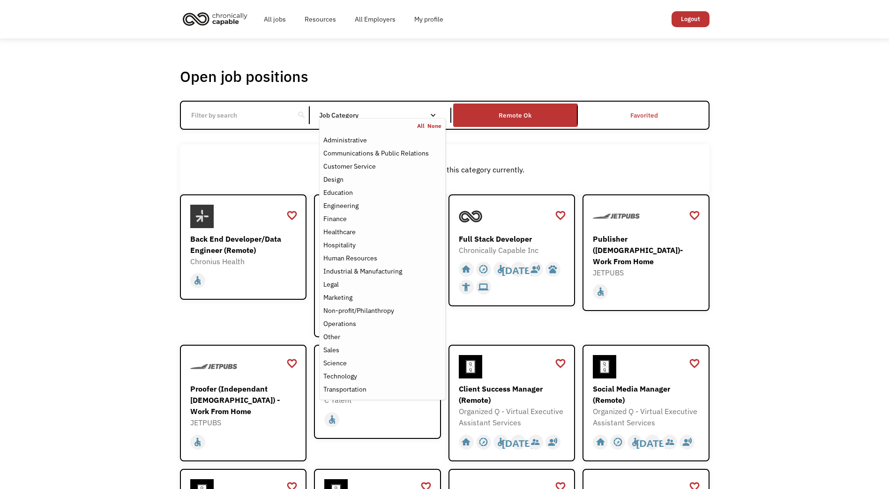
click at [359, 123] on div "All None" at bounding box center [382, 126] width 125 height 8
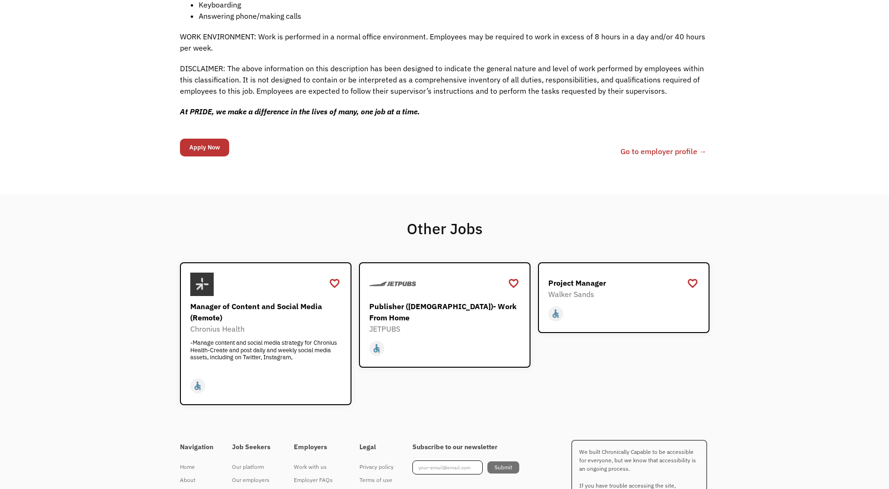
scroll to position [967, 0]
